Goal: Task Accomplishment & Management: Use online tool/utility

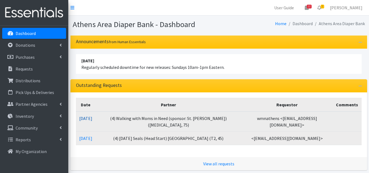
click at [90, 118] on link "[DATE]" at bounding box center [85, 118] width 13 height 5
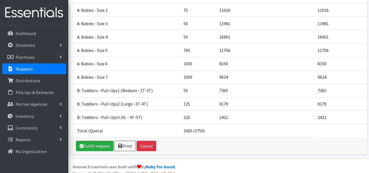
scroll to position [150, 0]
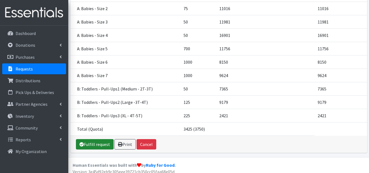
click at [93, 142] on link "Fulfill request" at bounding box center [95, 144] width 38 height 10
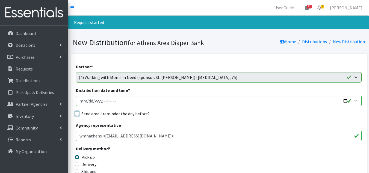
click at [75, 113] on input "Send email reminder the day before?" at bounding box center [77, 114] width 4 height 4
checkbox input "true"
click at [86, 100] on input "Distribution date and time *" at bounding box center [219, 101] width 286 height 10
type input "[DATE]T10:00"
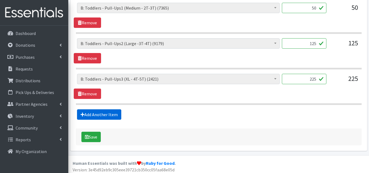
scroll to position [547, 0]
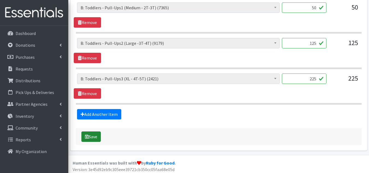
click at [89, 137] on button "Save" at bounding box center [90, 137] width 19 height 10
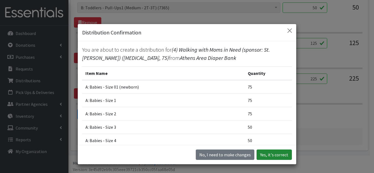
click at [272, 156] on button "Yes, it's correct" at bounding box center [273, 155] width 35 height 10
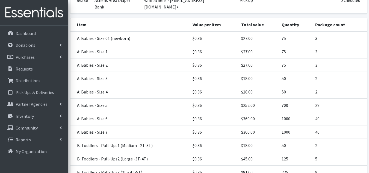
scroll to position [185, 0]
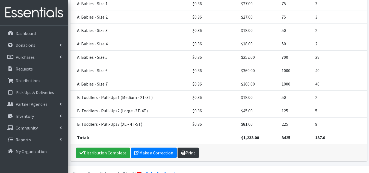
click at [186, 148] on link "Print" at bounding box center [188, 153] width 21 height 10
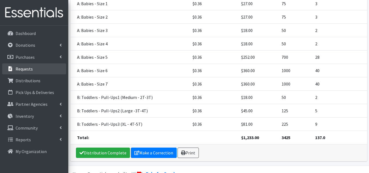
click at [7, 68] on icon at bounding box center [10, 68] width 7 height 5
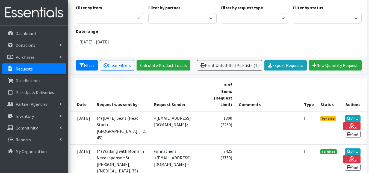
scroll to position [55, 0]
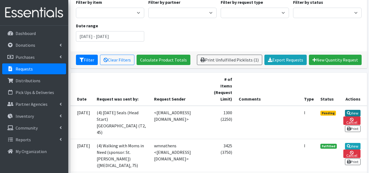
click at [352, 113] on link "View" at bounding box center [353, 113] width 16 height 7
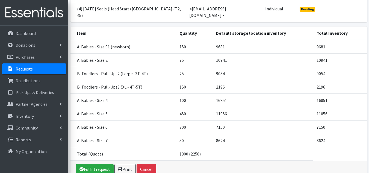
scroll to position [82, 0]
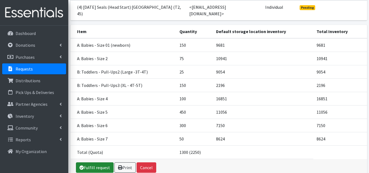
click at [92, 162] on link "Fulfill request" at bounding box center [95, 167] width 38 height 10
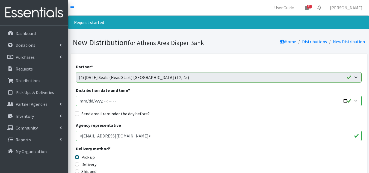
click at [88, 101] on input "Distribution date and time *" at bounding box center [219, 101] width 286 height 10
type input "[DATE]T10:00"
click at [78, 114] on input "Send email reminder the day before?" at bounding box center [77, 114] width 4 height 4
checkbox input "true"
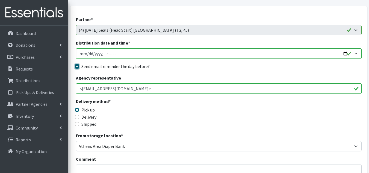
scroll to position [55, 0]
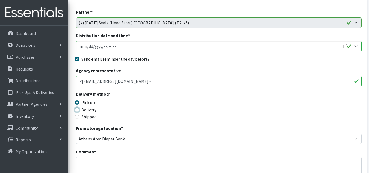
click at [77, 110] on input "Delivery" at bounding box center [77, 109] width 4 height 4
radio input "true"
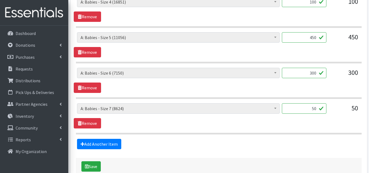
scroll to position [443, 0]
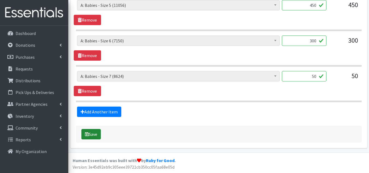
click at [92, 134] on button "Save" at bounding box center [90, 134] width 19 height 10
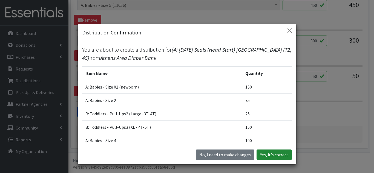
click at [274, 152] on button "Yes, it's correct" at bounding box center [273, 155] width 35 height 10
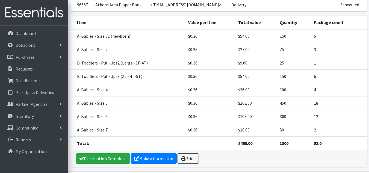
scroll to position [129, 0]
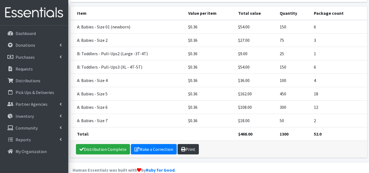
click at [189, 144] on link "Print" at bounding box center [188, 149] width 21 height 10
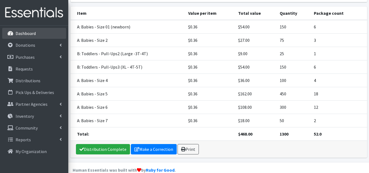
click at [39, 30] on link "Dashboard" at bounding box center [34, 33] width 64 height 11
